Goal: Find specific page/section: Find specific page/section

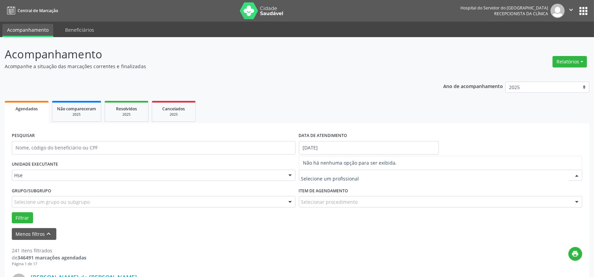
click at [311, 177] on input "text" at bounding box center [435, 178] width 268 height 13
click at [262, 4] on img at bounding box center [262, 10] width 44 height 17
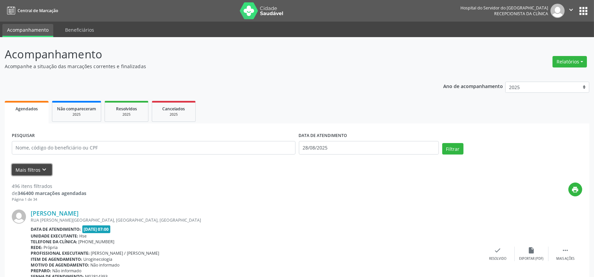
click at [31, 164] on button "Mais filtros keyboard_arrow_down" at bounding box center [32, 170] width 40 height 12
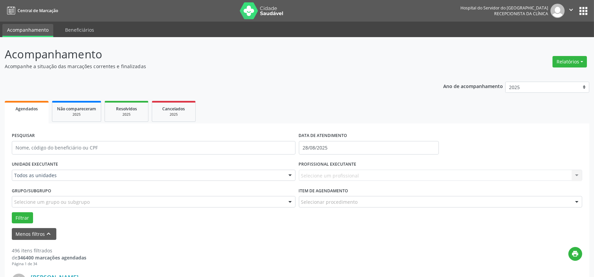
click at [42, 171] on div "Todos as unidades" at bounding box center [154, 175] width 284 height 11
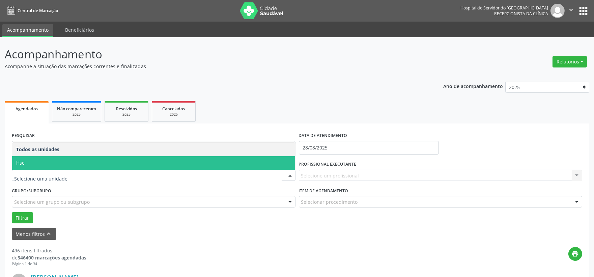
click at [41, 166] on span "Hse" at bounding box center [153, 162] width 283 height 13
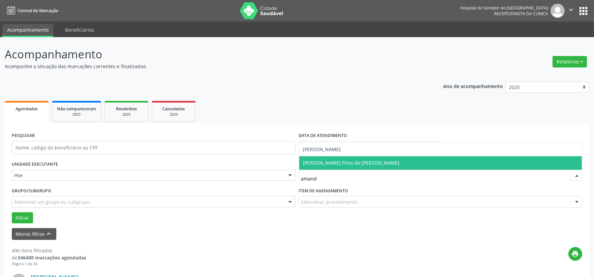
type input "amanda"
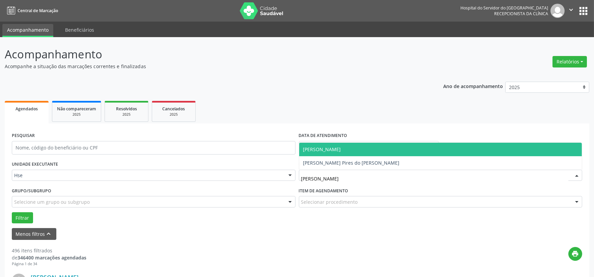
click at [326, 150] on span "Amanda Brito Barros" at bounding box center [322, 149] width 38 height 6
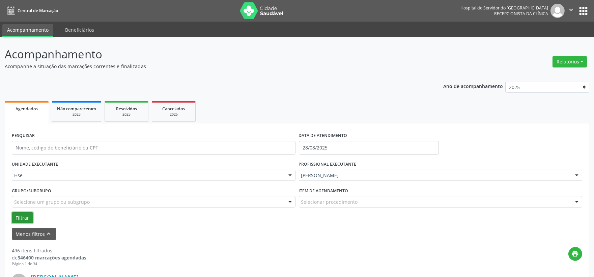
click at [26, 218] on button "Filtrar" at bounding box center [22, 217] width 21 height 11
